Goal: Find specific page/section: Find specific page/section

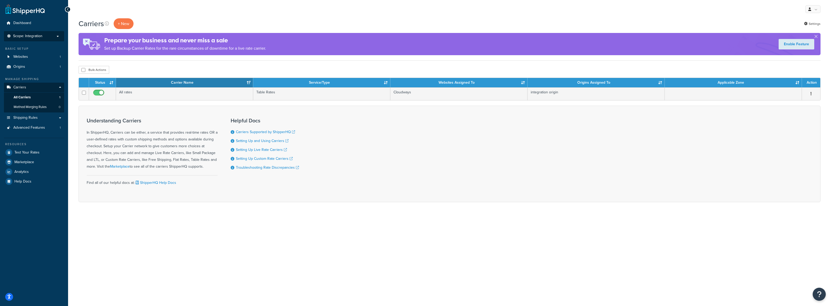
click at [39, 40] on li "Scope: Integration Live Development Test" at bounding box center [34, 36] width 60 height 10
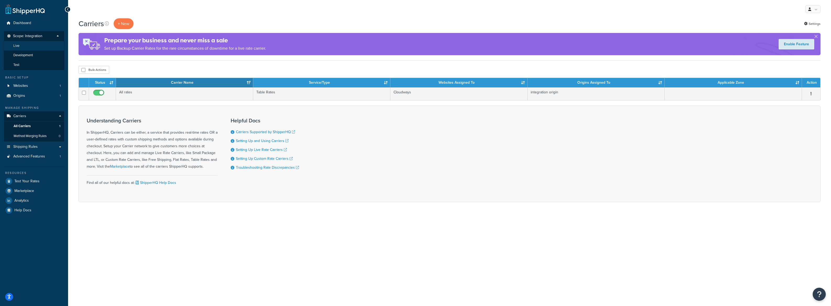
click at [39, 48] on li "Live" at bounding box center [34, 46] width 61 height 10
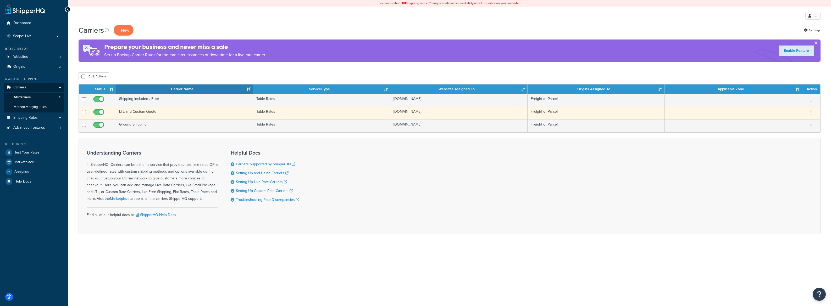
click at [165, 116] on td "LTL and Custom Quote" at bounding box center [184, 113] width 137 height 13
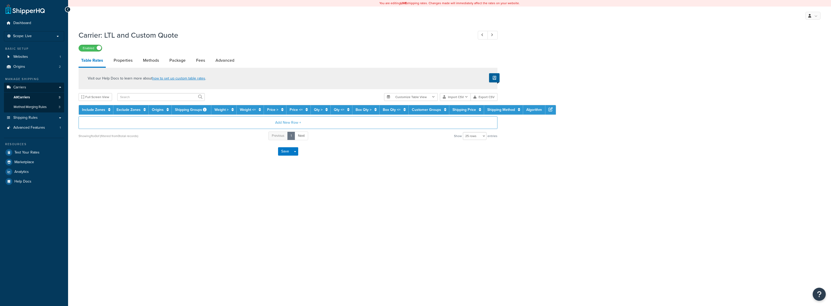
select select "25"
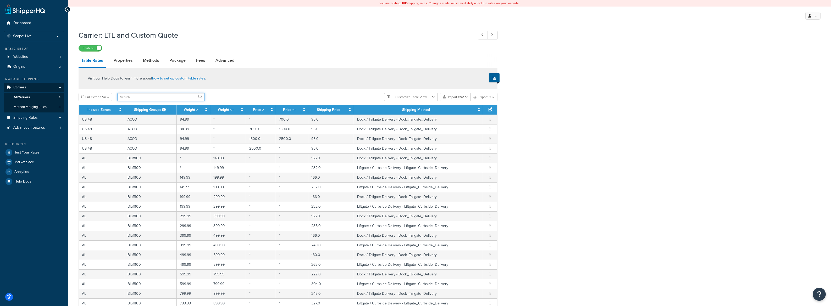
click at [143, 96] on input "text" at bounding box center [160, 97] width 87 height 8
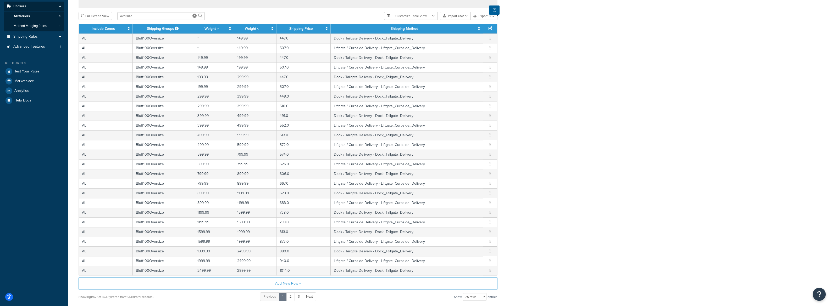
scroll to position [125, 0]
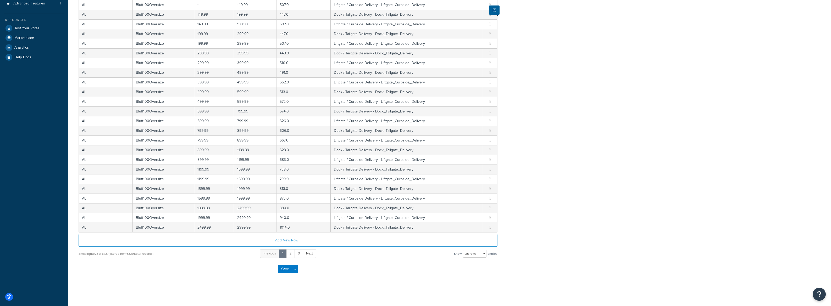
drag, startPoint x: 593, startPoint y: 117, endPoint x: 590, endPoint y: 217, distance: 99.7
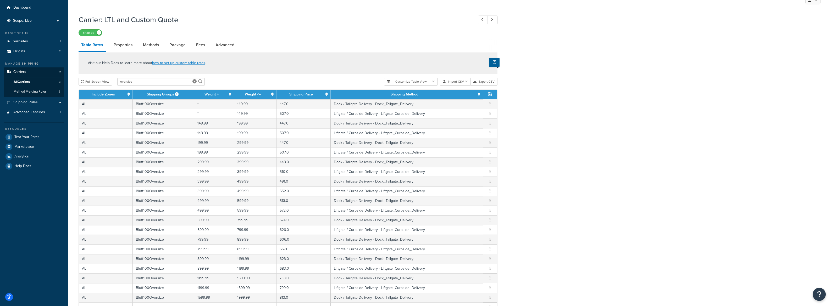
scroll to position [0, 0]
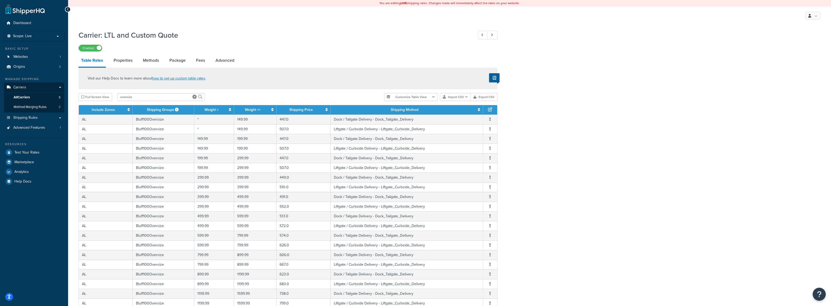
drag, startPoint x: 602, startPoint y: 245, endPoint x: 563, endPoint y: 151, distance: 102.3
click at [157, 94] on input "oversize" at bounding box center [160, 97] width 87 height 8
type input "."
